Goal: Register for event/course

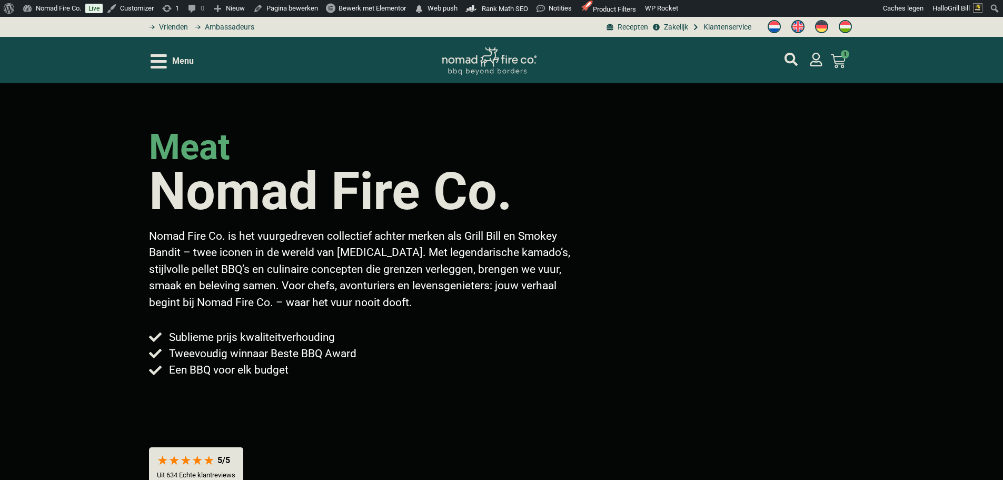
click at [185, 61] on span "Menu" at bounding box center [183, 61] width 22 height 13
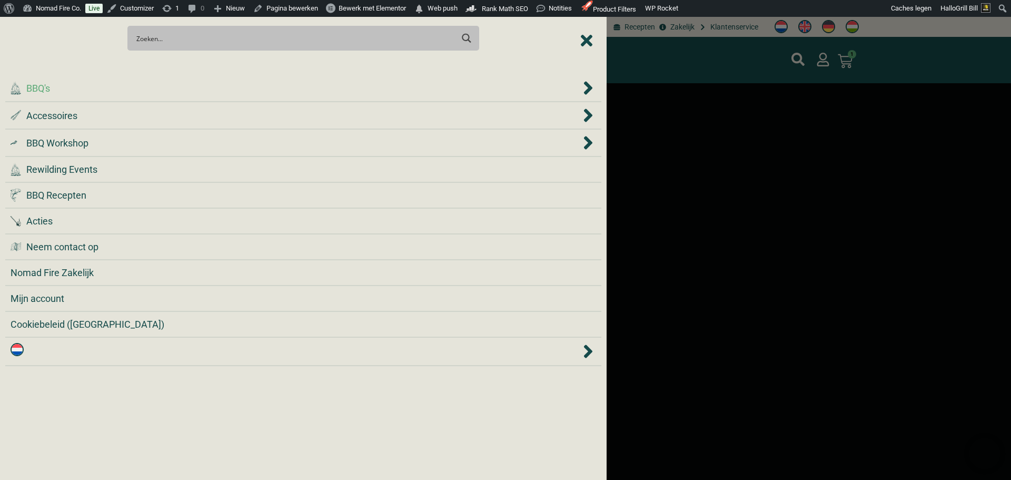
click at [158, 87] on div ".cls-1 { fill: #042e2c; } BBQ's" at bounding box center [296, 88] width 570 height 14
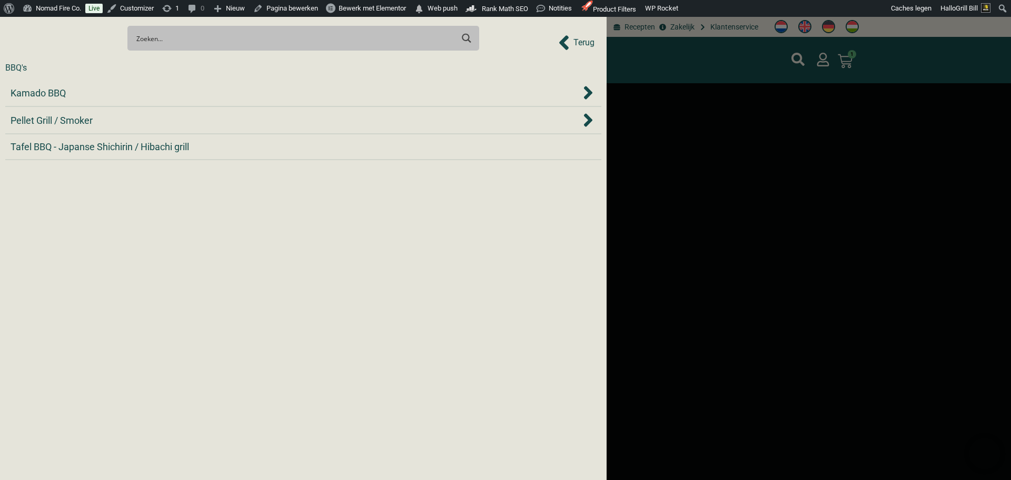
click at [583, 45] on span "Terug" at bounding box center [583, 42] width 21 height 13
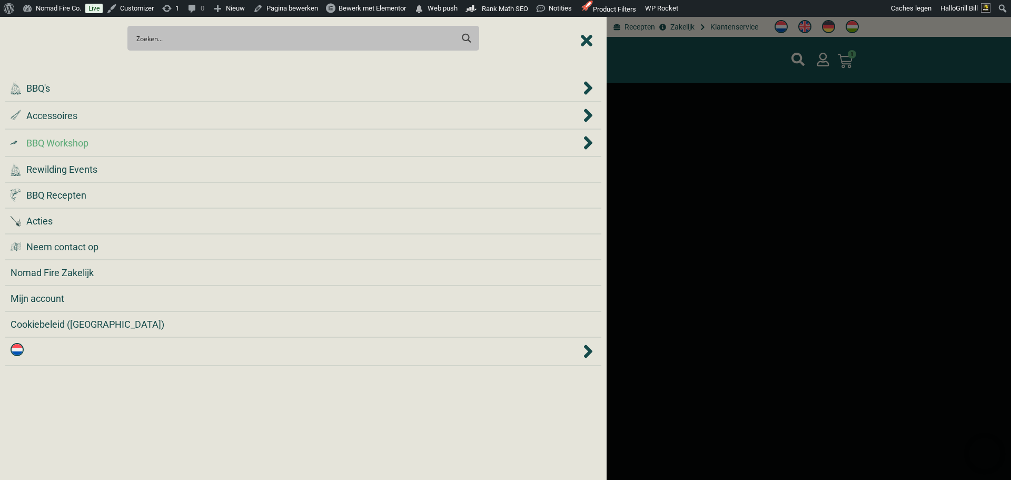
click at [95, 144] on div ".cls-1 { fill: #042e2c; } BBQ Workshop" at bounding box center [296, 143] width 570 height 14
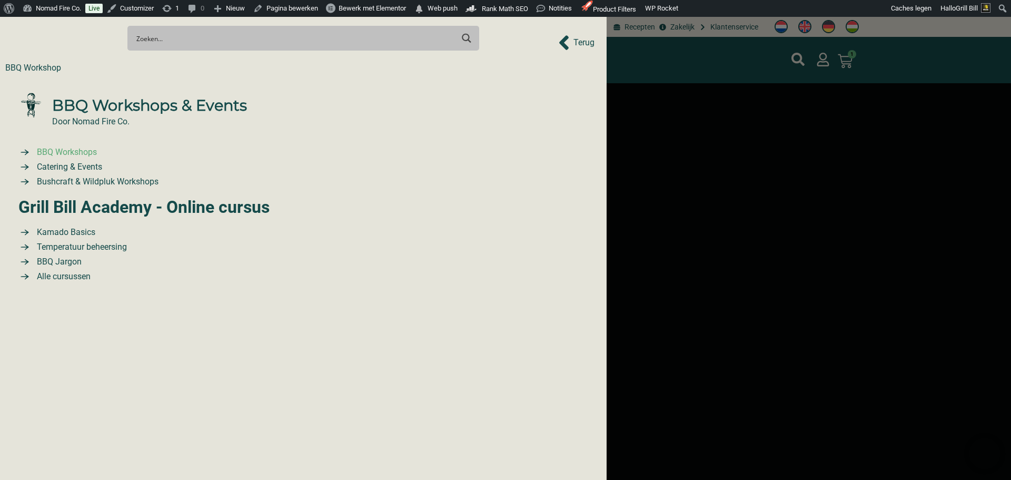
click at [87, 155] on span "BBQ Workshops" at bounding box center [65, 152] width 63 height 13
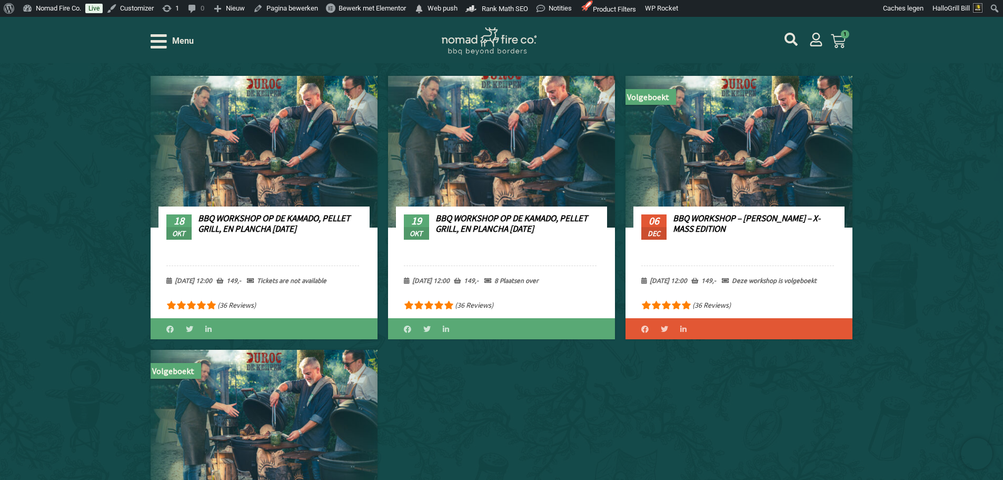
scroll to position [474, 0]
